Goal: Task Accomplishment & Management: Manage account settings

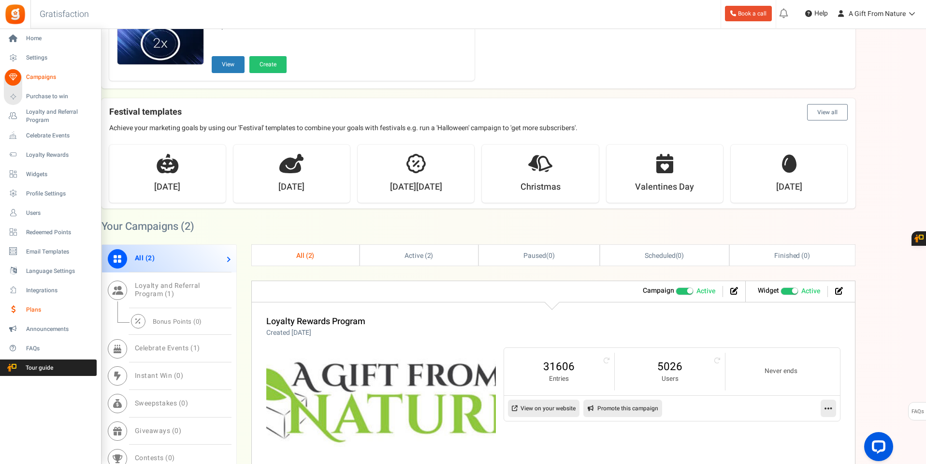
click at [35, 302] on link "Plans" at bounding box center [50, 309] width 93 height 16
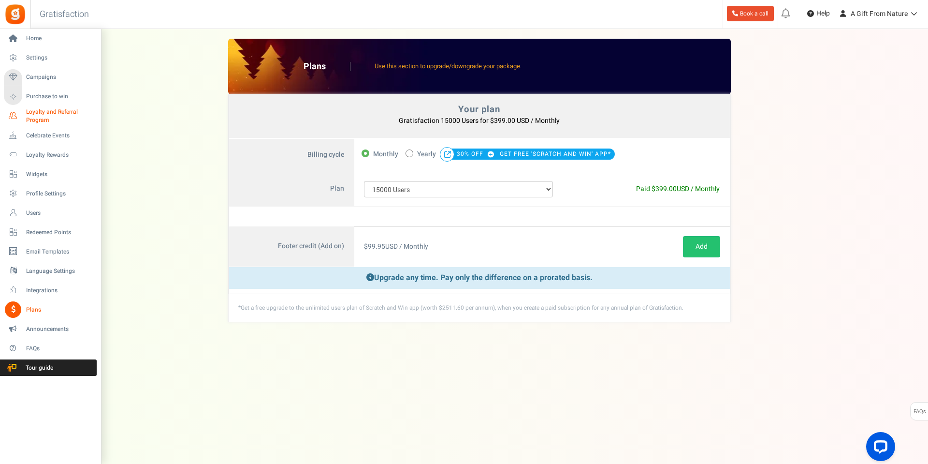
click at [43, 120] on span "Loyalty and Referral Program" at bounding box center [61, 116] width 71 height 16
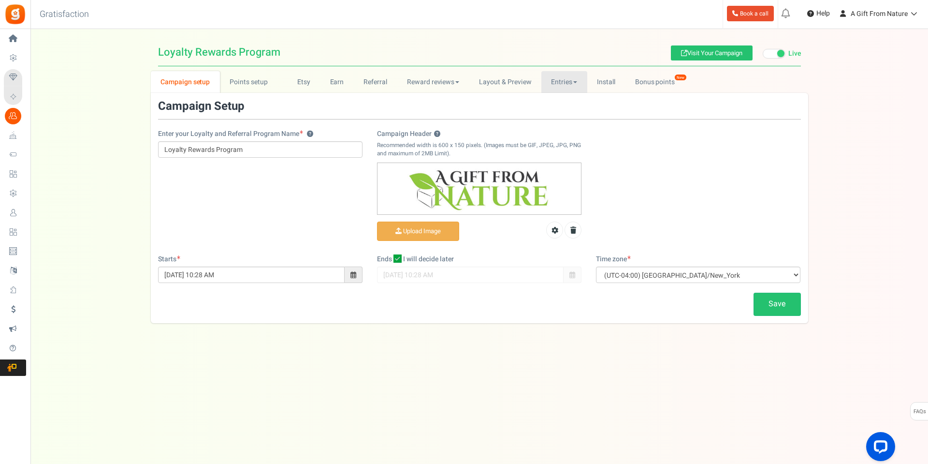
click at [567, 77] on link "Entries" at bounding box center [564, 82] width 46 height 22
click at [561, 112] on link "Referral entries" at bounding box center [579, 117] width 77 height 14
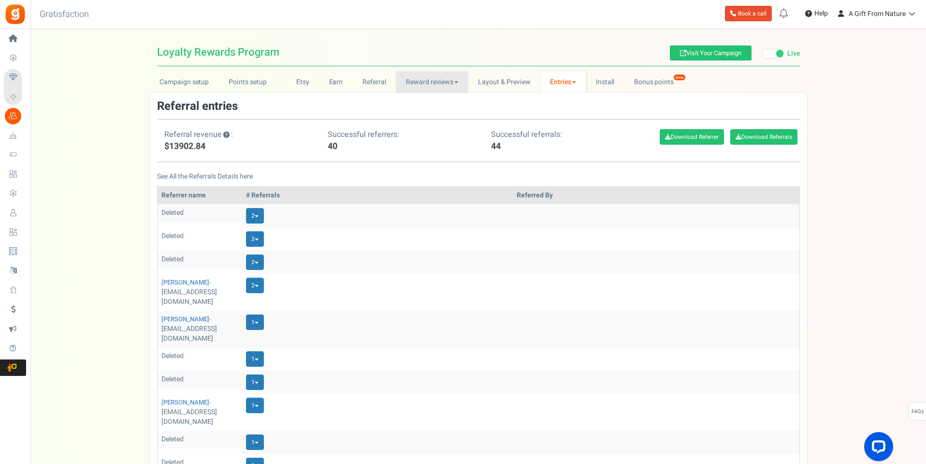
click at [415, 78] on link "Reward reviews" at bounding box center [432, 82] width 72 height 22
click at [204, 86] on link "Campaign setup" at bounding box center [184, 82] width 69 height 22
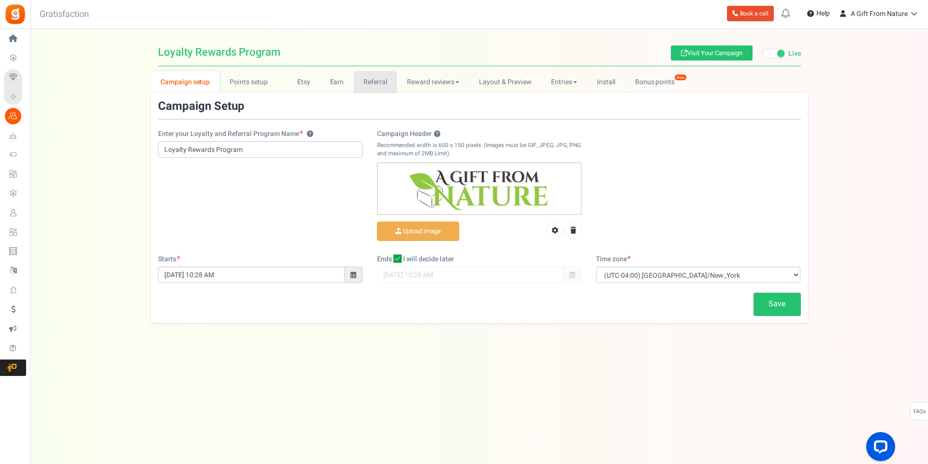
click at [387, 81] on link "Referral" at bounding box center [376, 82] width 44 height 22
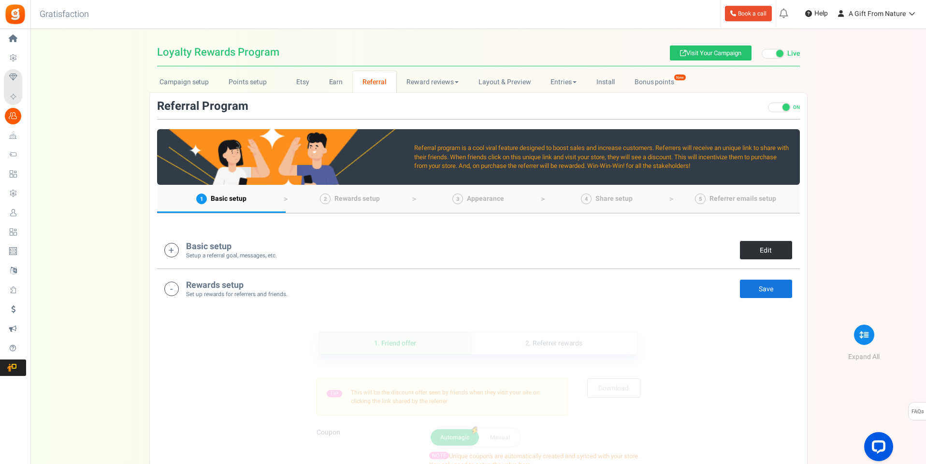
click at [747, 241] on link "Edit" at bounding box center [766, 249] width 53 height 19
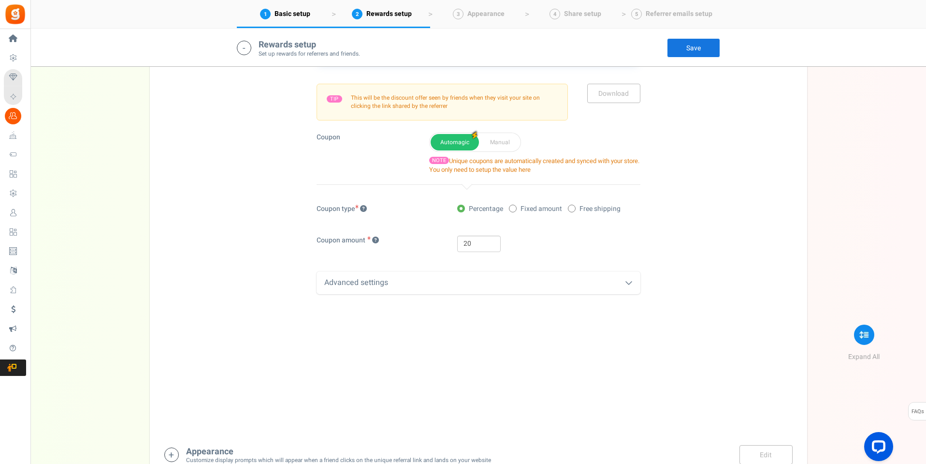
scroll to position [774, 0]
click at [492, 273] on div "Advanced settings" at bounding box center [479, 281] width 324 height 23
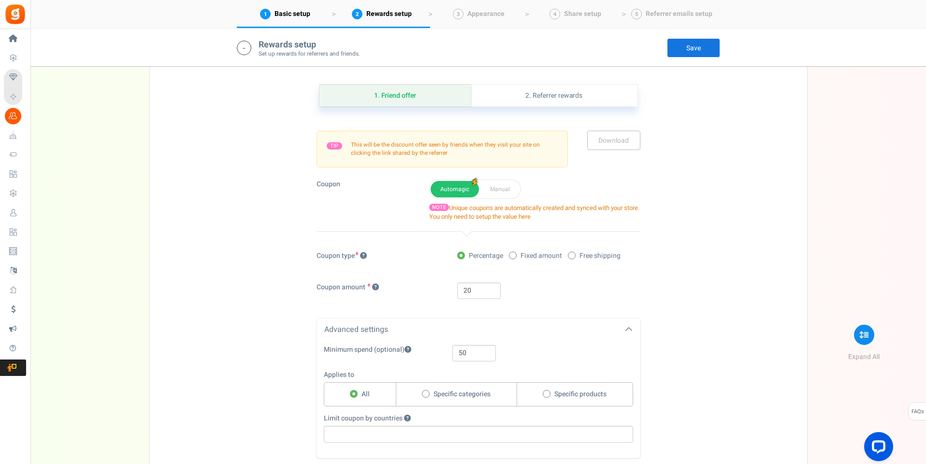
scroll to position [725, 0]
click at [520, 92] on link "2. Referrer rewards" at bounding box center [554, 96] width 166 height 22
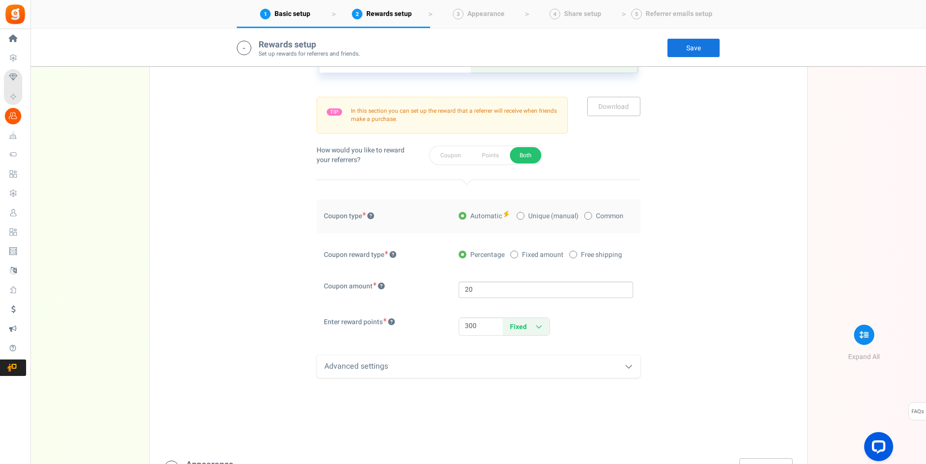
scroll to position [822, 0]
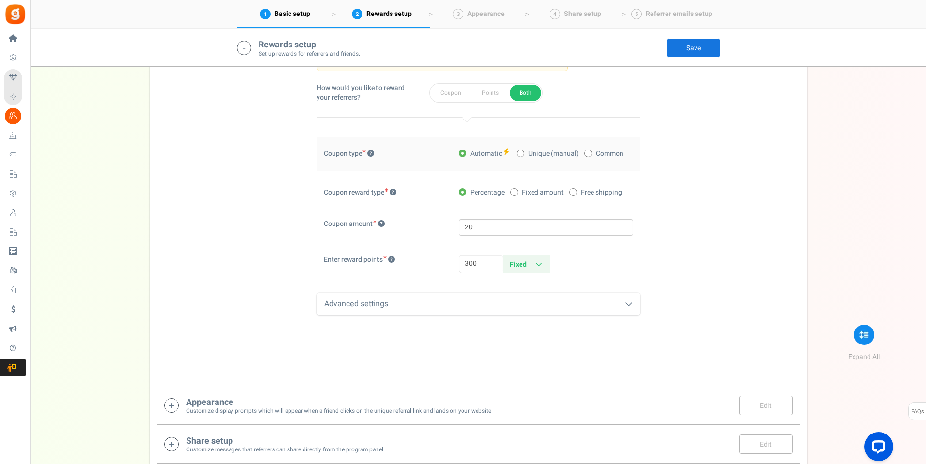
click at [593, 314] on div "Advanced settings" at bounding box center [479, 303] width 324 height 23
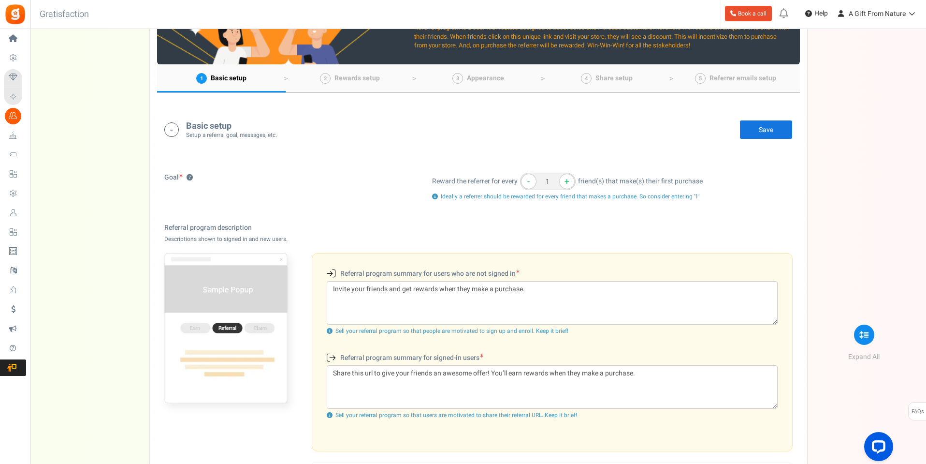
scroll to position [0, 0]
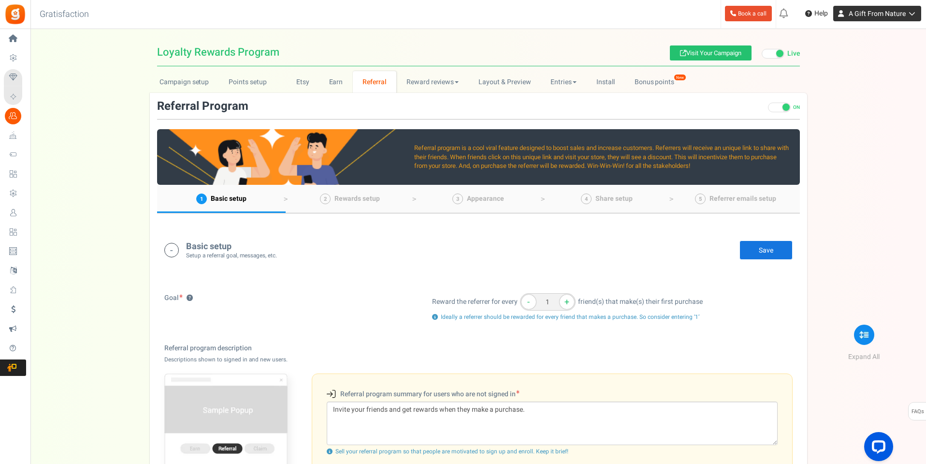
click at [889, 14] on span "A Gift From Nature" at bounding box center [877, 14] width 57 height 10
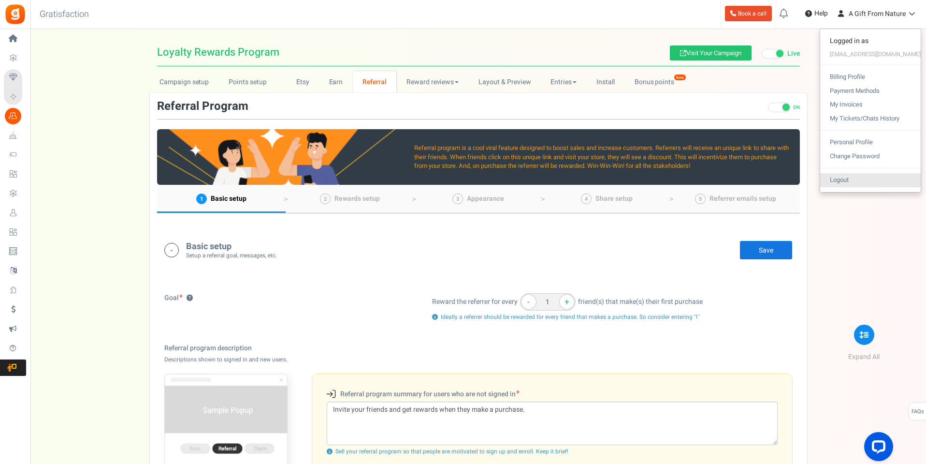
click at [855, 182] on link "Logout" at bounding box center [870, 180] width 101 height 14
